Goal: Browse casually: Explore the website without a specific task or goal

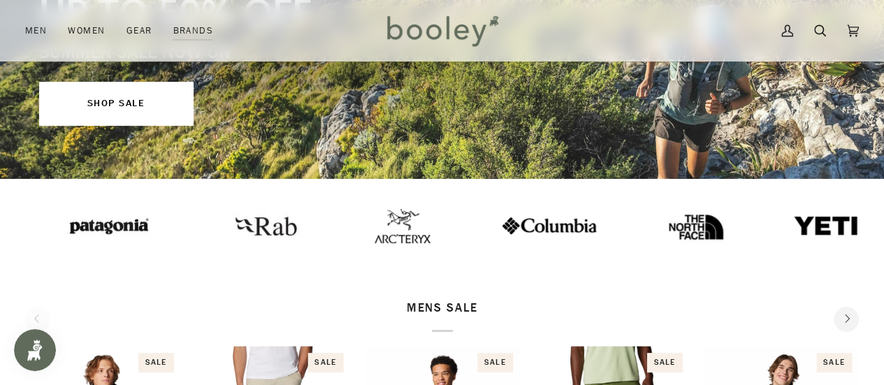
scroll to position [140, 0]
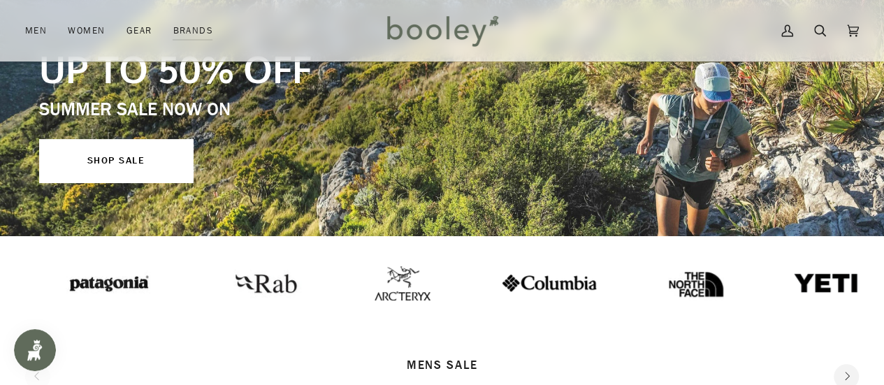
click at [374, 293] on img at bounding box center [402, 283] width 56 height 34
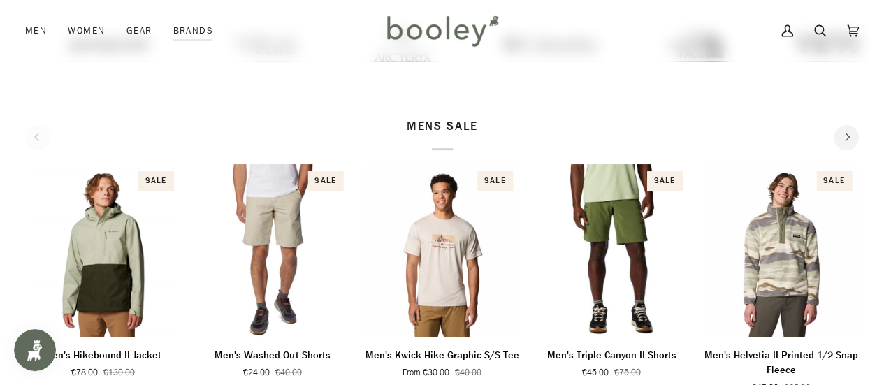
scroll to position [263, 0]
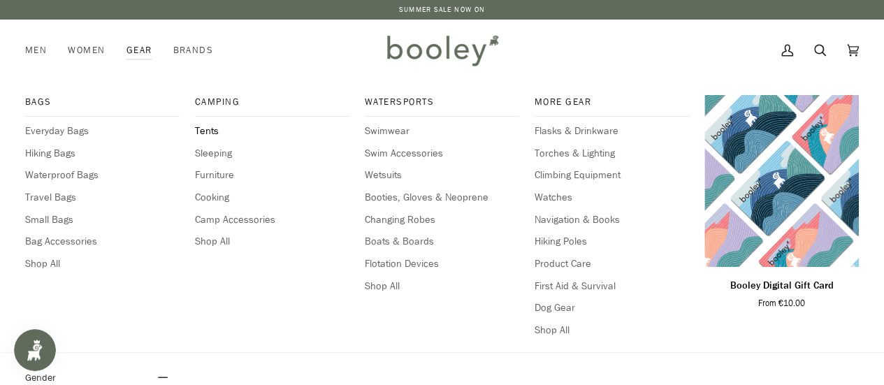
click at [206, 132] on span "Tents" at bounding box center [272, 131] width 154 height 15
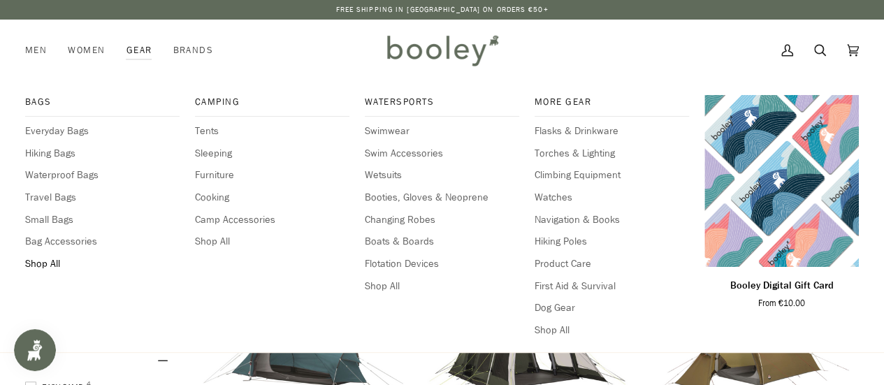
click at [52, 270] on span "Shop All" at bounding box center [102, 263] width 154 height 15
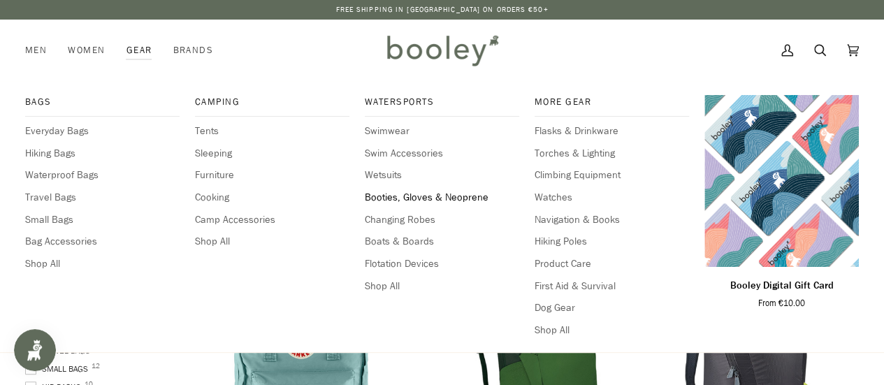
click at [447, 198] on span "Booties, Gloves & Neoprene" at bounding box center [442, 197] width 154 height 15
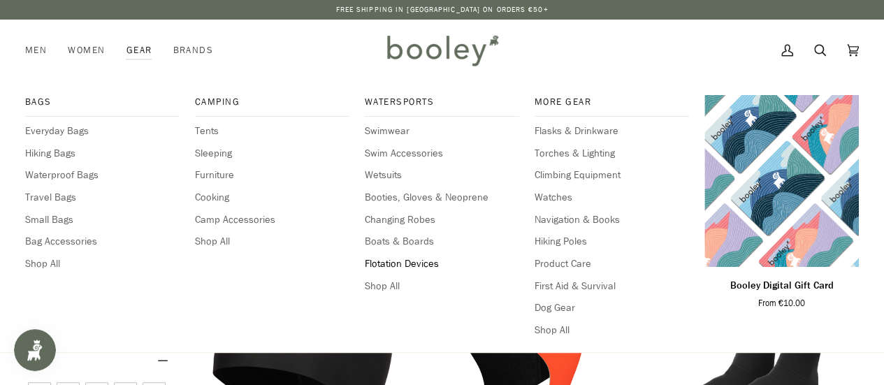
click at [395, 263] on span "Flotation Devices" at bounding box center [442, 263] width 154 height 15
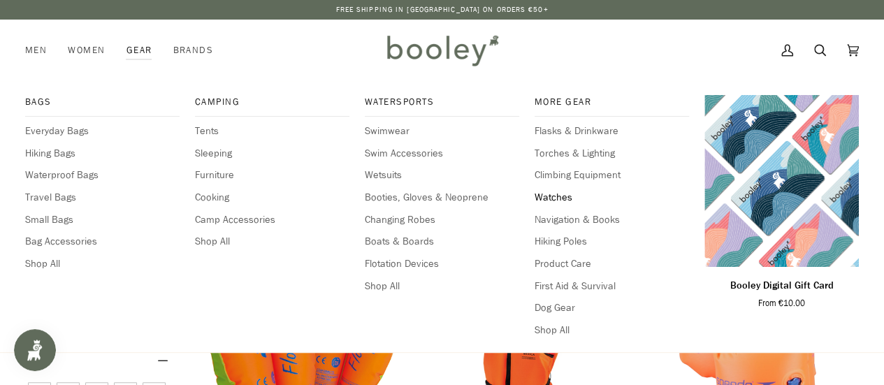
click at [544, 191] on span "Watches" at bounding box center [611, 197] width 154 height 15
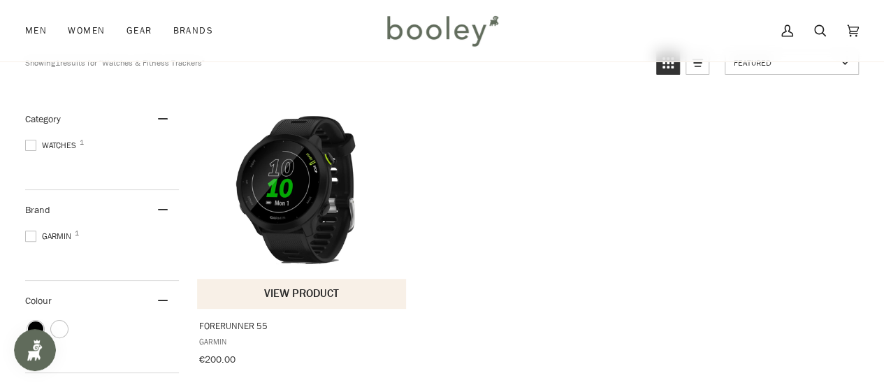
scroll to position [140, 0]
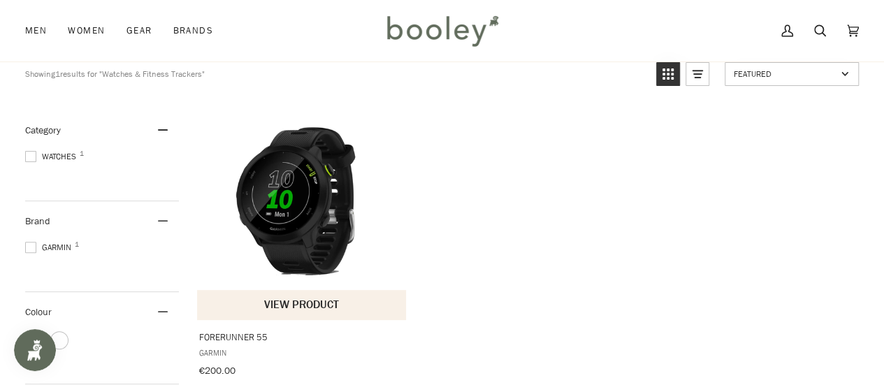
click at [286, 210] on img "Forerunner 55" at bounding box center [303, 215] width 210 height 210
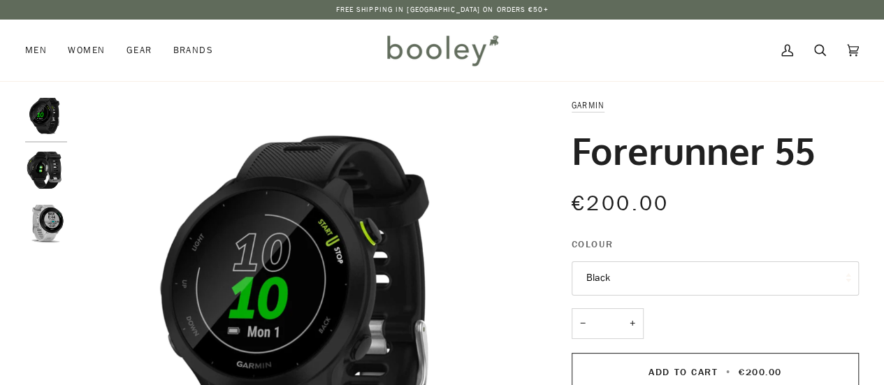
click at [54, 171] on img "Garmin Forerunner 55 Black - Booley Galway" at bounding box center [46, 173] width 42 height 42
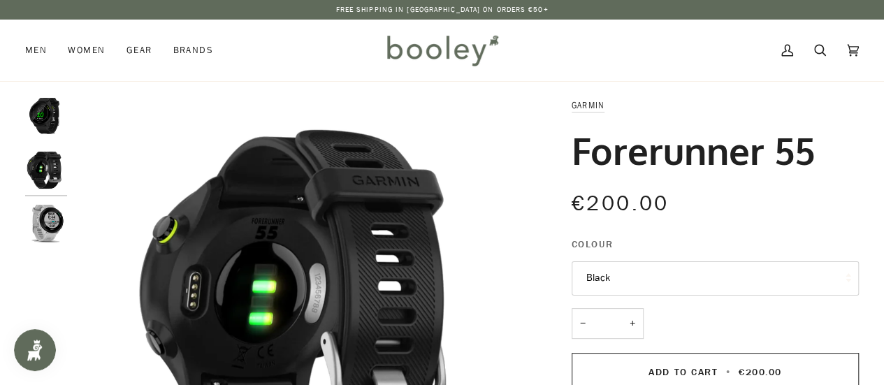
click at [62, 231] on img "Garmin Forerunner 55 White - Booley Galway" at bounding box center [46, 226] width 42 height 42
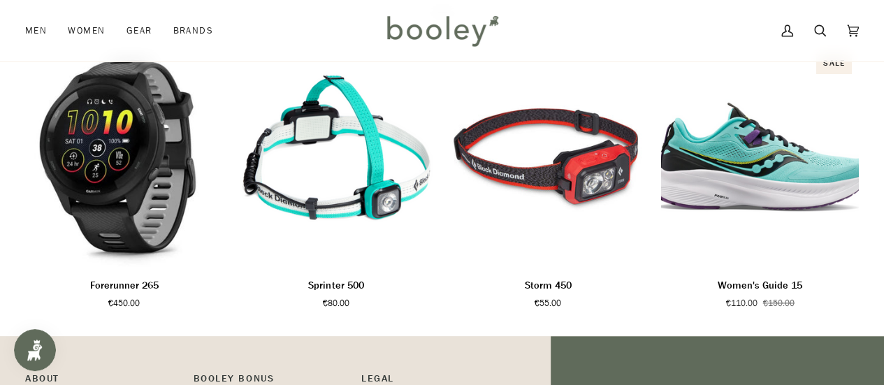
scroll to position [768, 0]
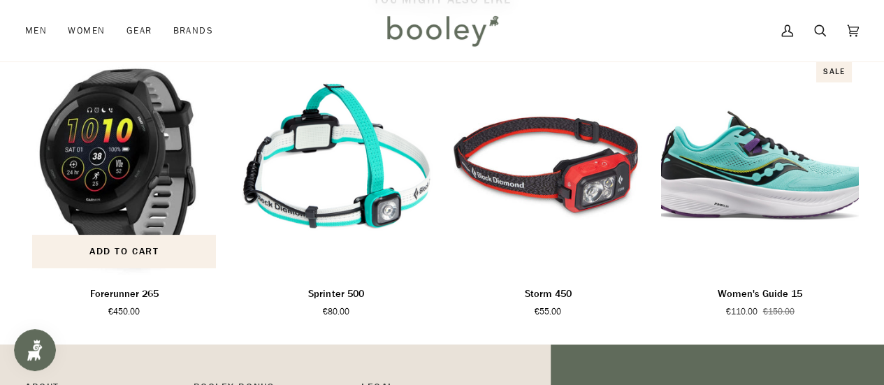
click at [108, 159] on img "Forerunner 265" at bounding box center [124, 165] width 198 height 220
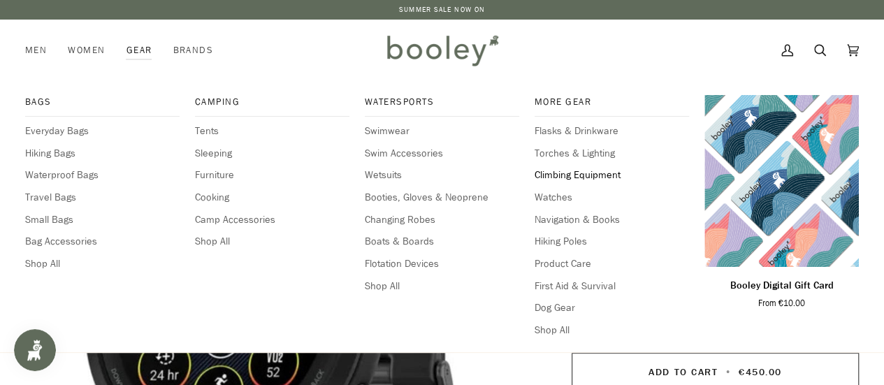
click at [570, 175] on span "Climbing Equipment" at bounding box center [611, 175] width 154 height 15
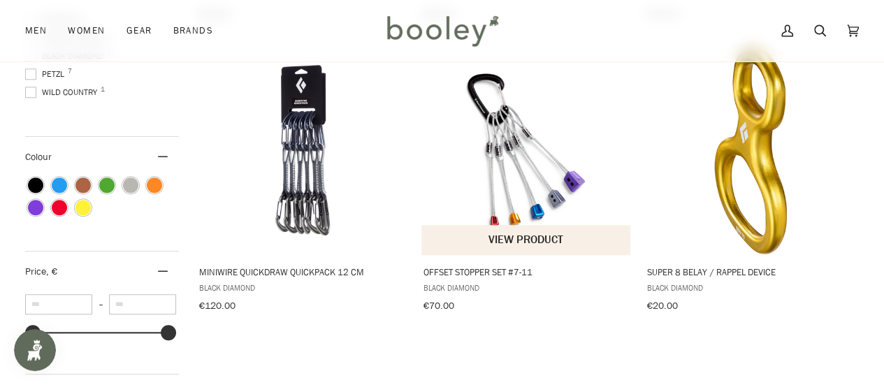
scroll to position [489, 0]
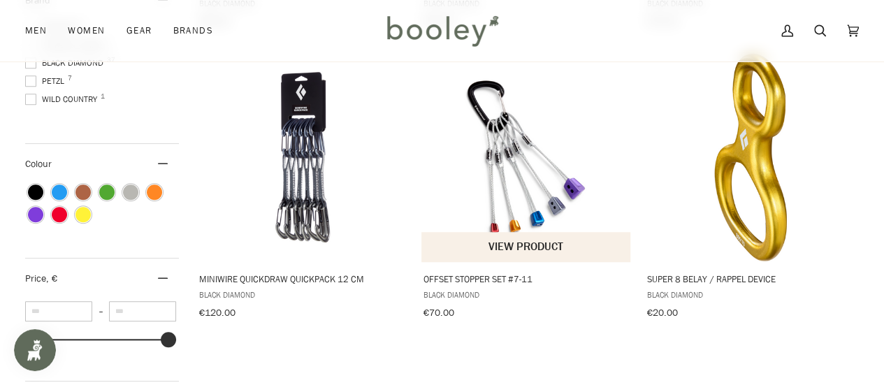
click at [509, 170] on img "Offset Stopper Set #7-11" at bounding box center [526, 157] width 210 height 210
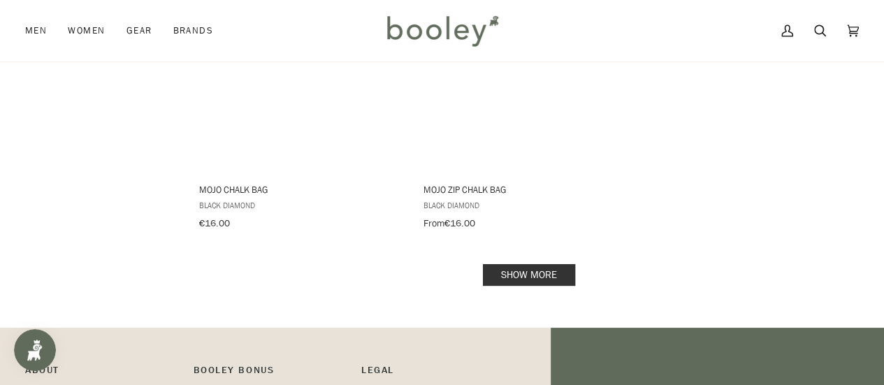
scroll to position [2095, 0]
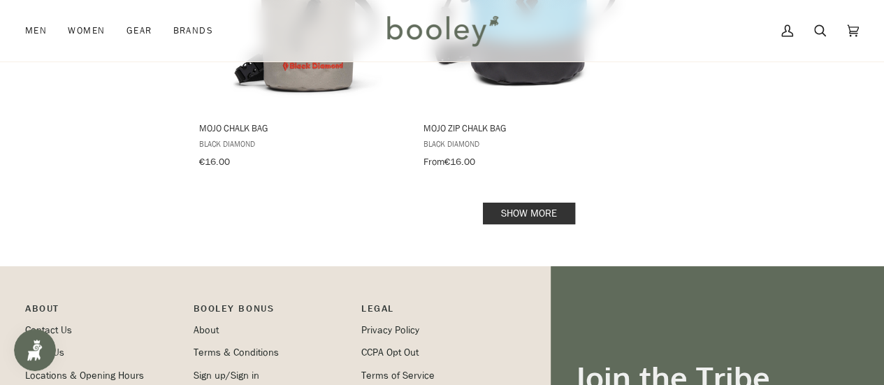
click at [527, 205] on link "Show more" at bounding box center [529, 214] width 92 height 22
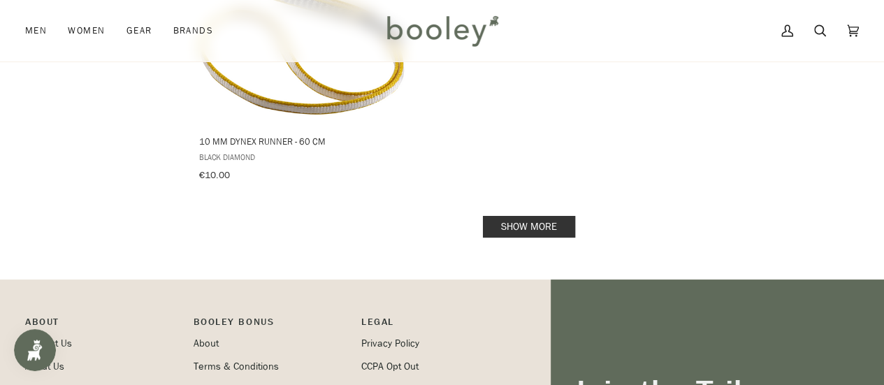
scroll to position [4121, 0]
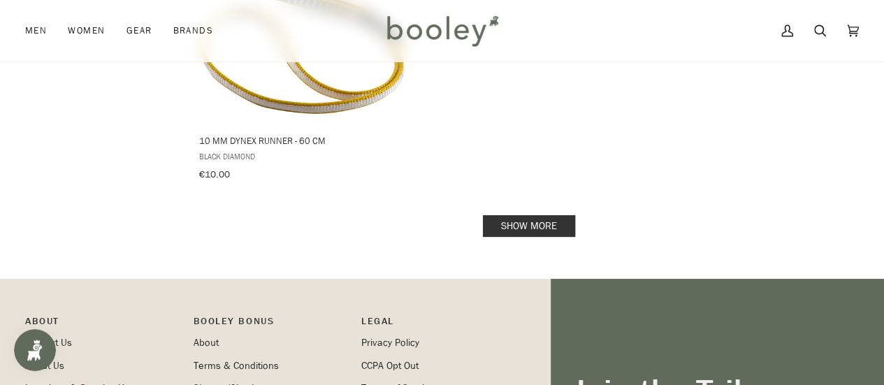
click at [523, 215] on link "Show more" at bounding box center [529, 226] width 92 height 22
